Goal: Task Accomplishment & Management: Use online tool/utility

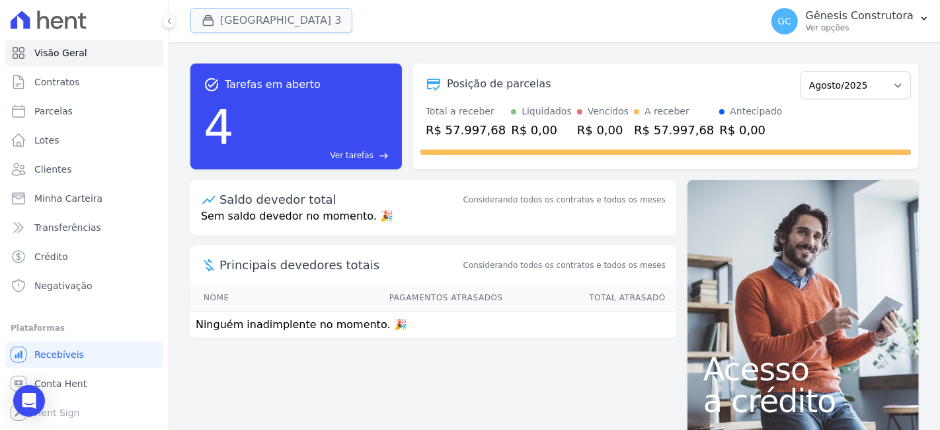
click at [274, 25] on button "[GEOGRAPHIC_DATA] 3" at bounding box center [271, 20] width 162 height 25
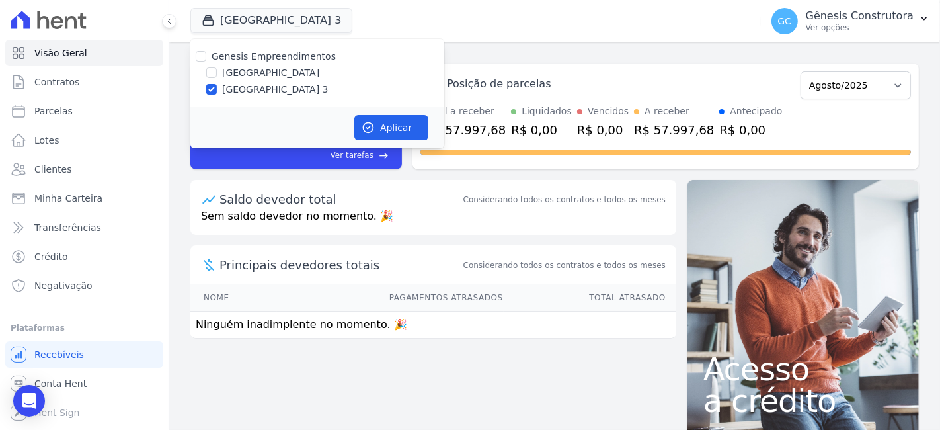
click at [267, 69] on label "[GEOGRAPHIC_DATA]" at bounding box center [270, 73] width 97 height 14
click at [217, 69] on input "[GEOGRAPHIC_DATA]" at bounding box center [211, 72] width 11 height 11
checkbox input "true"
click at [253, 87] on label "[GEOGRAPHIC_DATA] 3" at bounding box center [275, 90] width 106 height 14
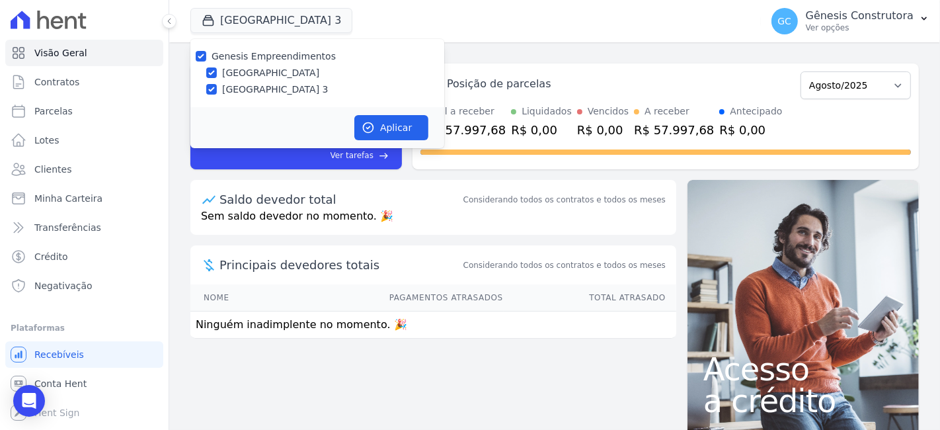
click at [217, 87] on input "[GEOGRAPHIC_DATA] 3" at bounding box center [211, 89] width 11 height 11
checkbox input "false"
click at [364, 126] on icon "button" at bounding box center [369, 128] width 10 height 10
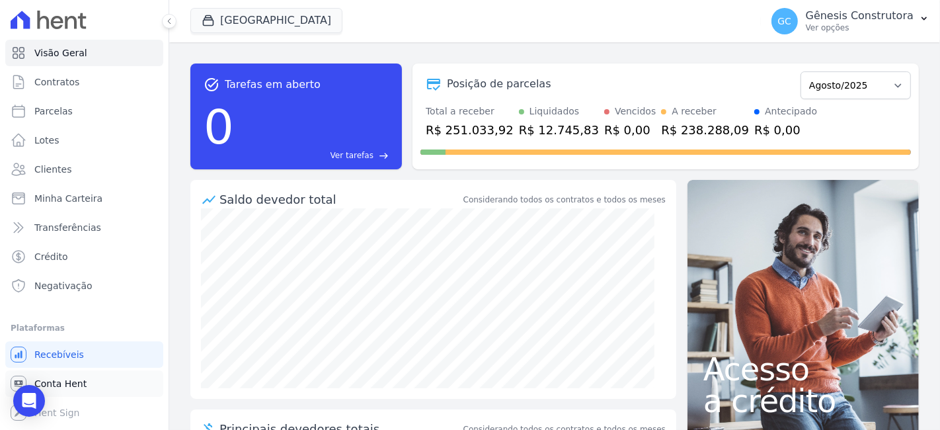
click at [81, 380] on span "Conta Hent" at bounding box center [60, 383] width 52 height 13
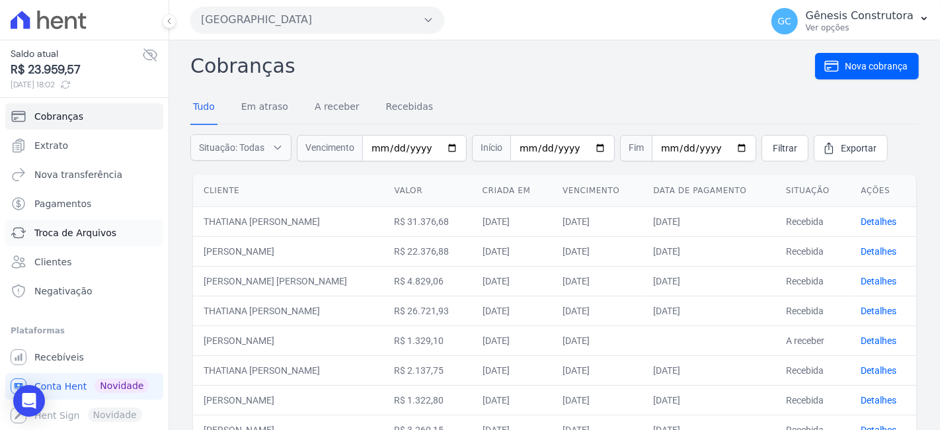
click at [90, 222] on link "Troca de Arquivos" at bounding box center [84, 233] width 158 height 26
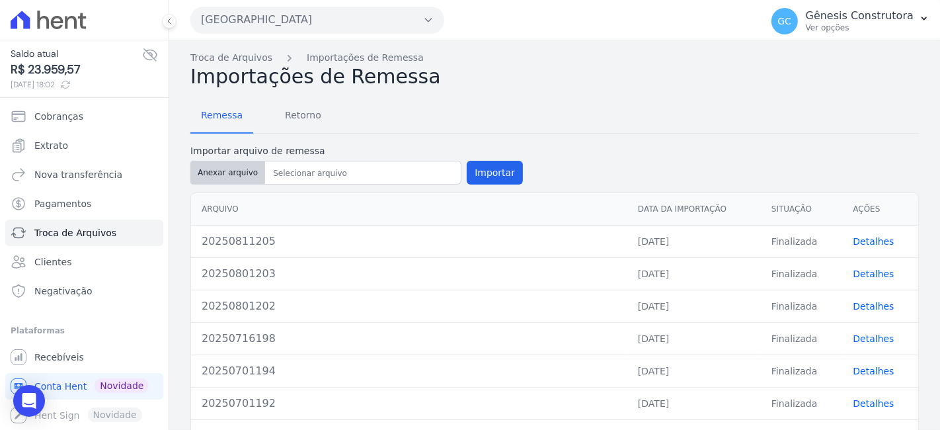
click at [220, 177] on button "Anexar arquivo" at bounding box center [227, 173] width 75 height 24
type input "20250818207"
click at [489, 179] on button "Importar" at bounding box center [495, 173] width 56 height 24
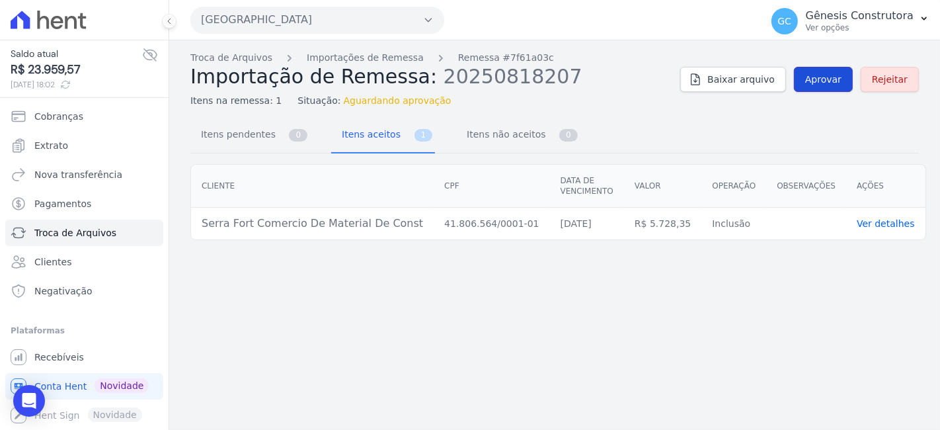
click at [842, 81] on span "Aprovar" at bounding box center [824, 79] width 36 height 13
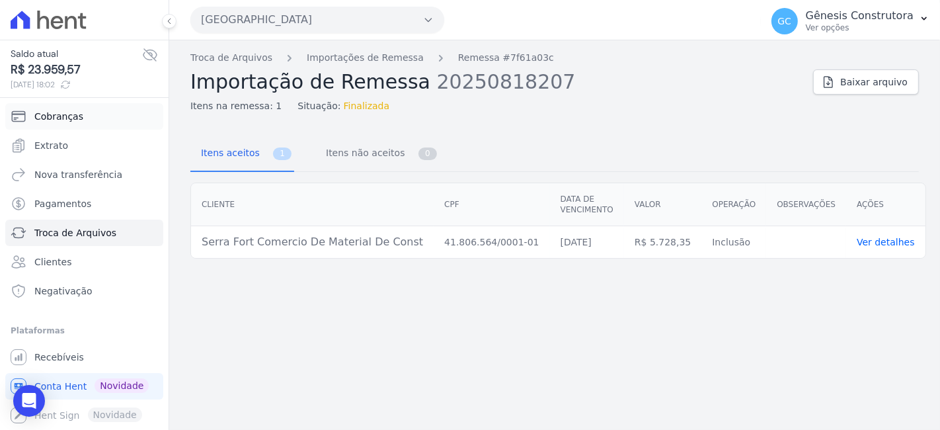
click at [87, 126] on link "Cobranças" at bounding box center [84, 116] width 158 height 26
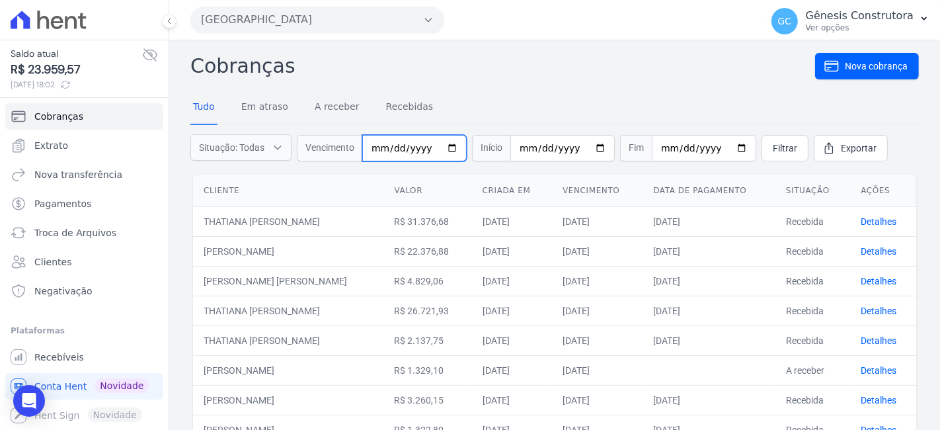
click at [382, 146] on input "date" at bounding box center [414, 148] width 104 height 26
type input "[DATE]"
click at [773, 142] on span "Filtrar" at bounding box center [785, 148] width 24 height 13
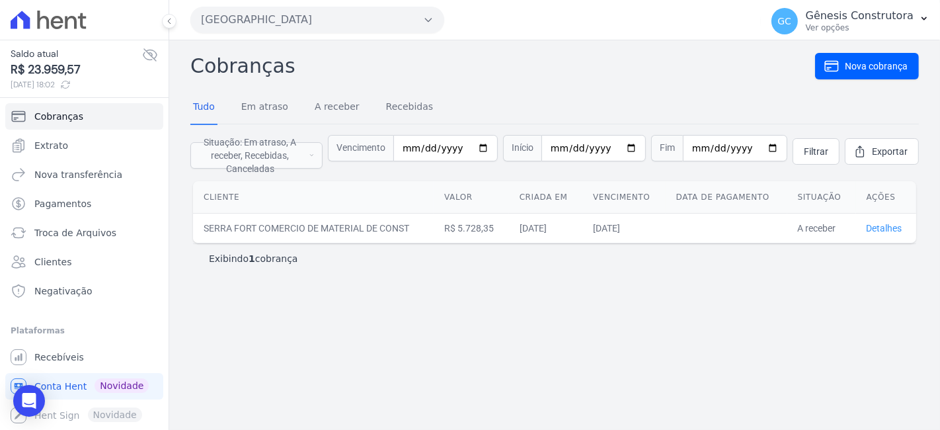
click at [888, 224] on link "Detalhes" at bounding box center [885, 228] width 36 height 11
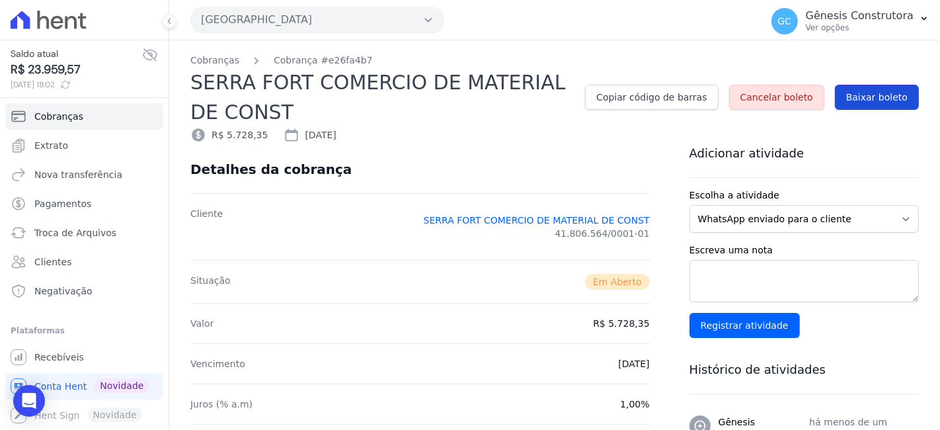
click at [872, 102] on span "Baixar boleto" at bounding box center [878, 97] width 62 height 13
